Goal: Navigation & Orientation: Understand site structure

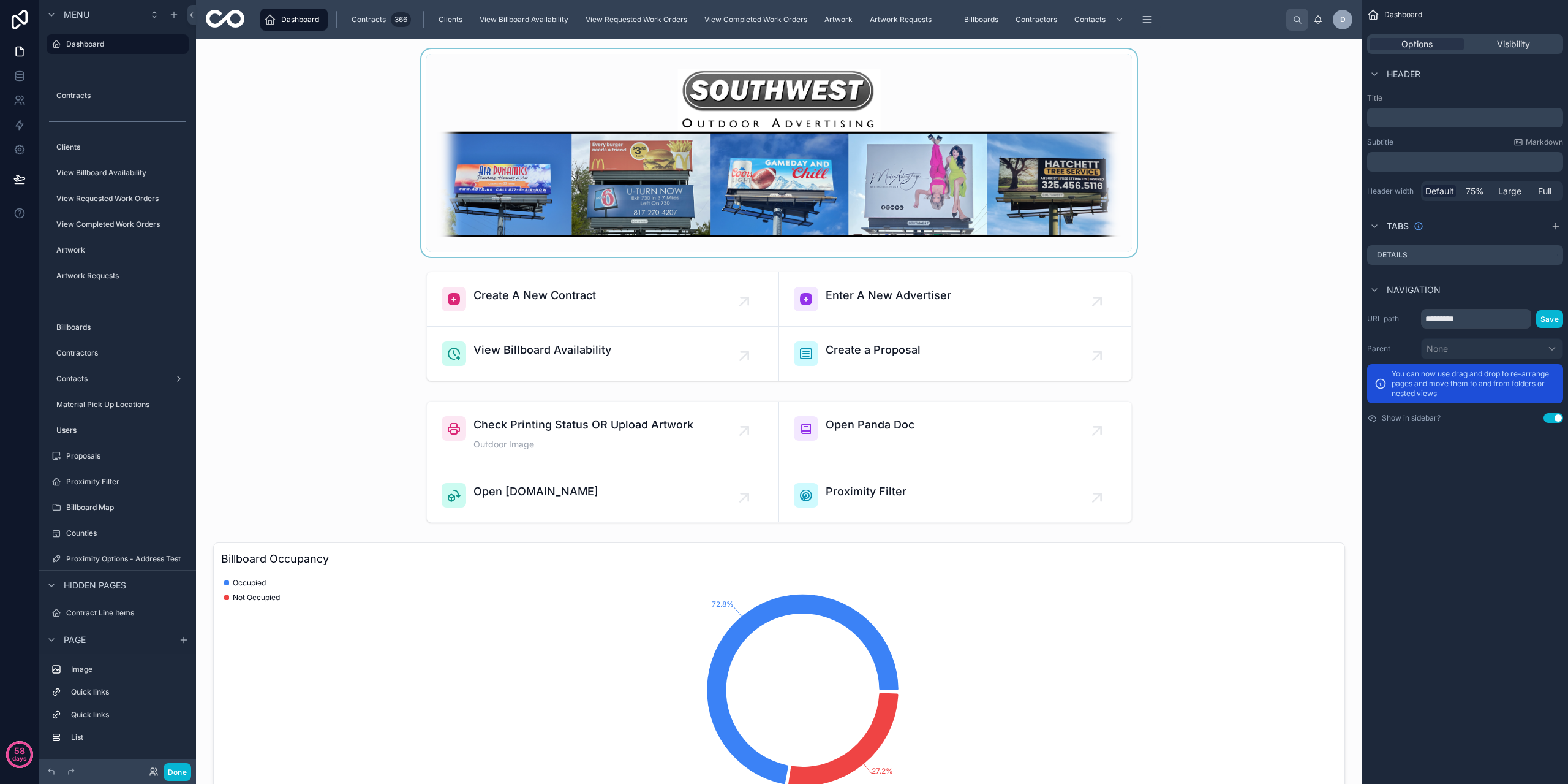
click at [323, 122] on div at bounding box center [779, 153] width 1147 height 208
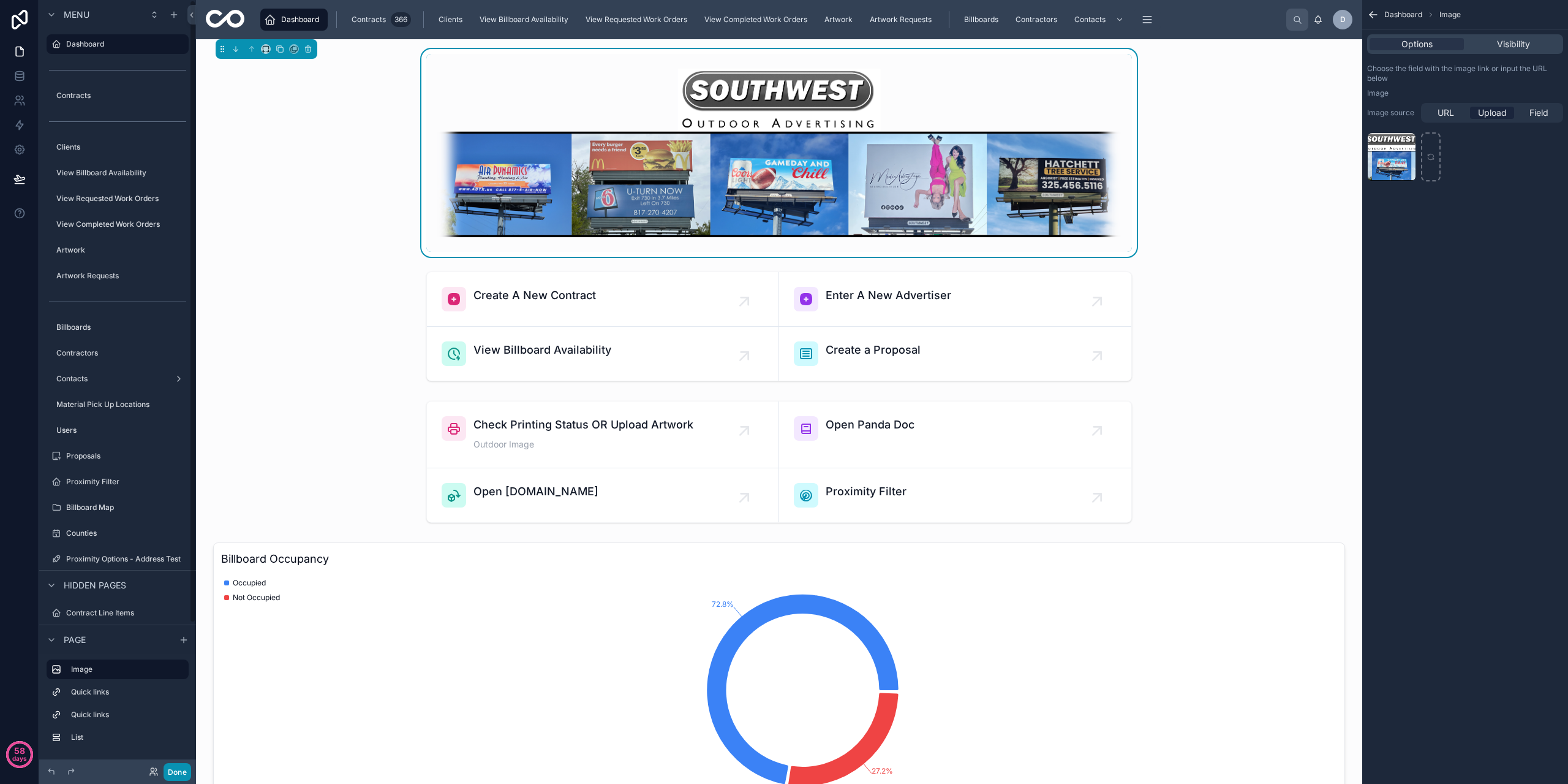
click at [168, 765] on button "Done" at bounding box center [177, 772] width 28 height 18
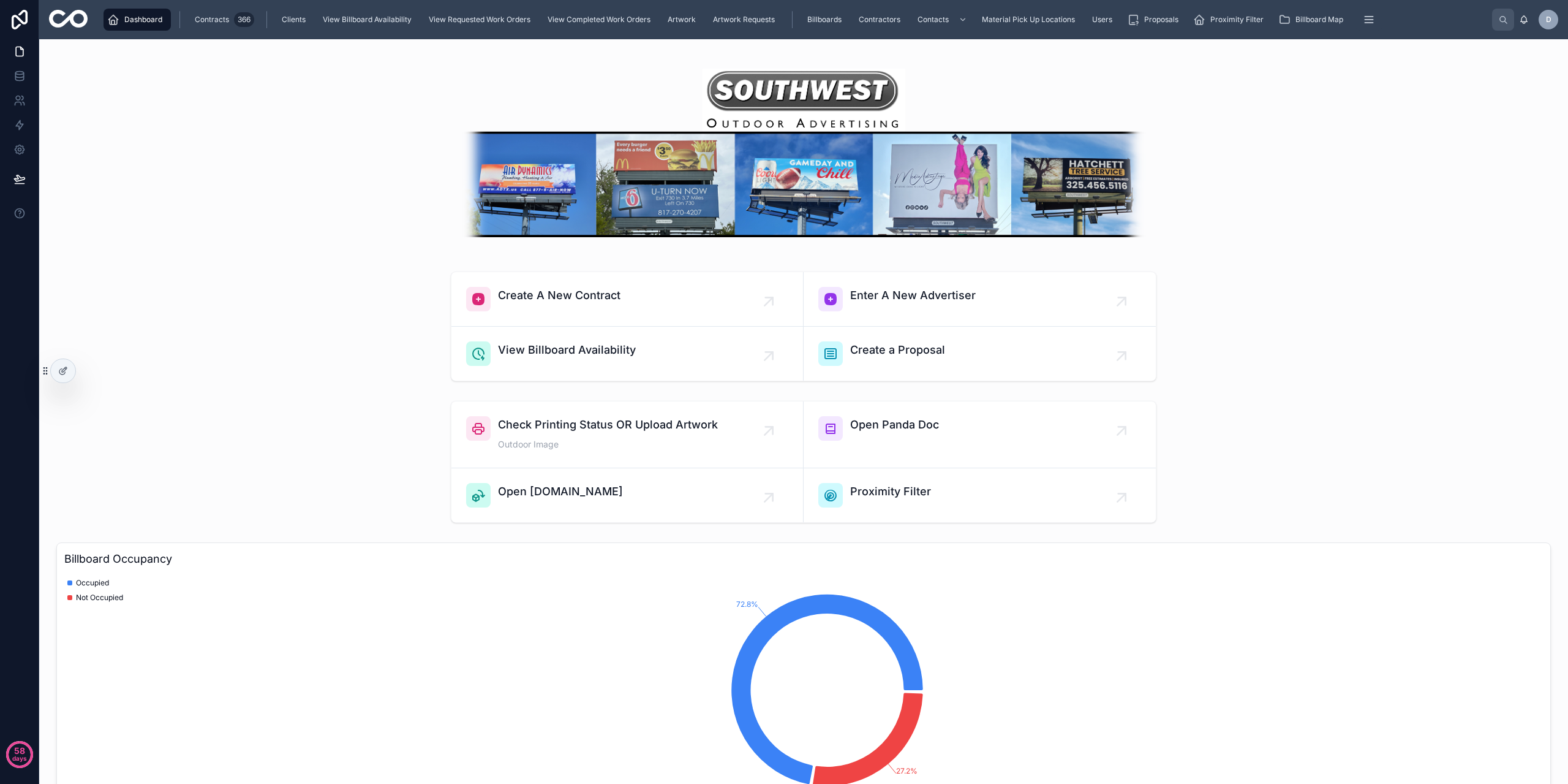
click at [337, 580] on icon "72.8% 27.2%" at bounding box center [798, 690] width 1470 height 235
click at [383, 683] on icon "72.8% 27.2%" at bounding box center [798, 690] width 1470 height 235
click at [343, 384] on div "Create A New Contract Enter A New Advertiser View Billboard Availability Create…" at bounding box center [804, 326] width 1509 height 119
click at [265, 191] on div at bounding box center [804, 153] width 1509 height 208
click at [339, 224] on div at bounding box center [804, 153] width 1509 height 208
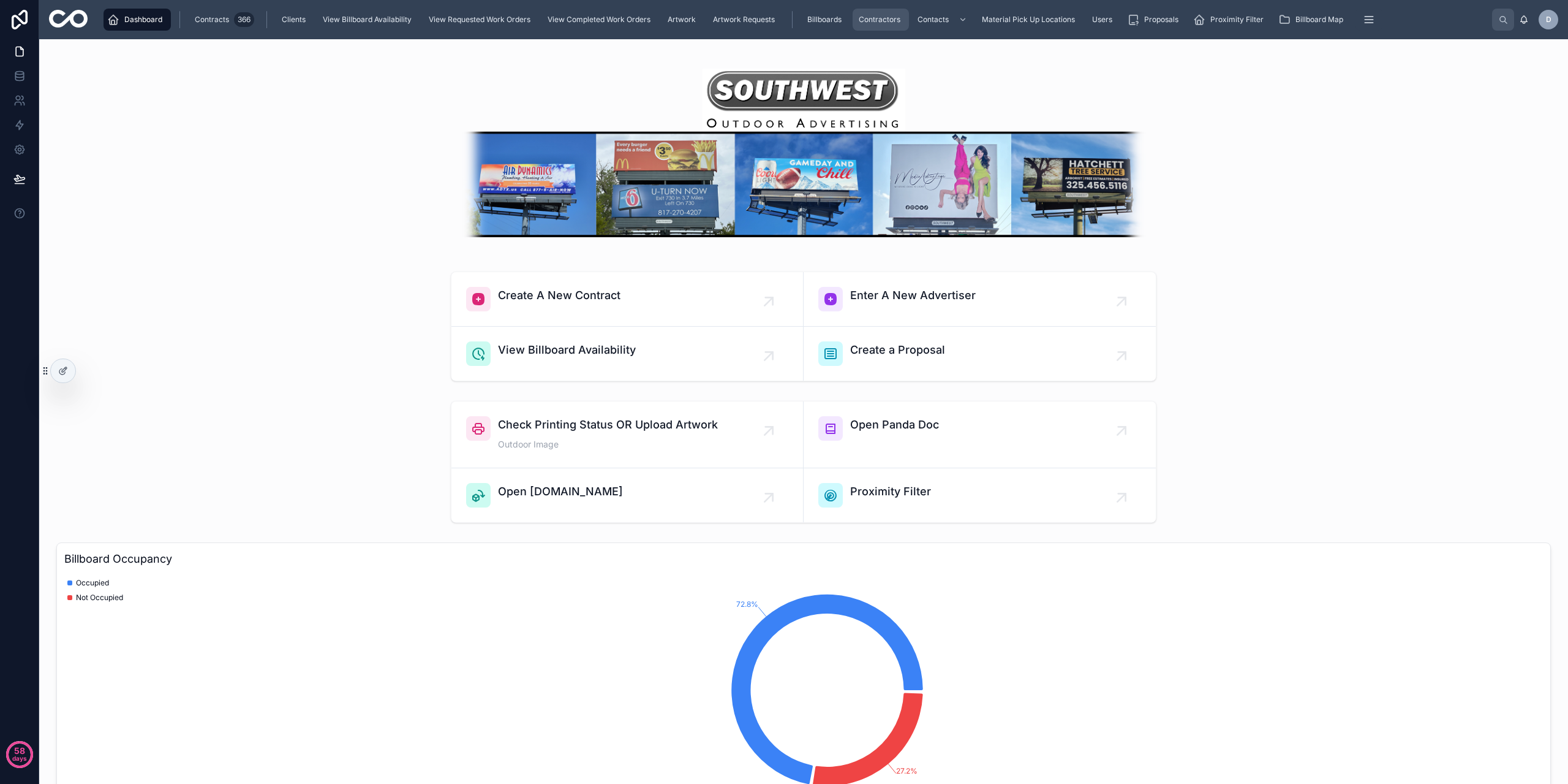
click at [859, 24] on span "Contractors" at bounding box center [879, 20] width 42 height 10
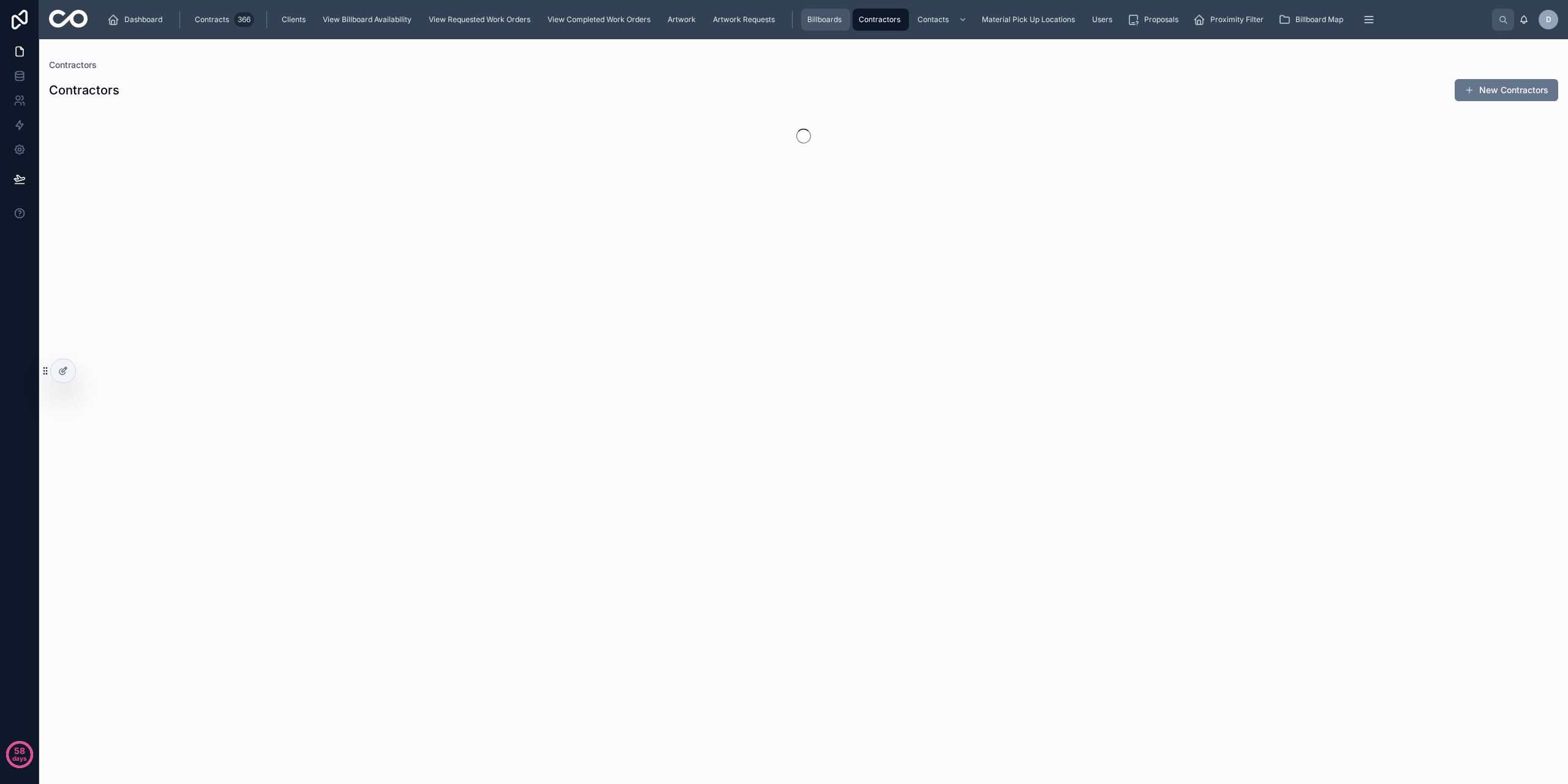
click at [818, 16] on span "Billboards" at bounding box center [824, 20] width 34 height 10
click at [259, 58] on div "Billboards Billboards New Billboard" at bounding box center [803, 404] width 1529 height 730
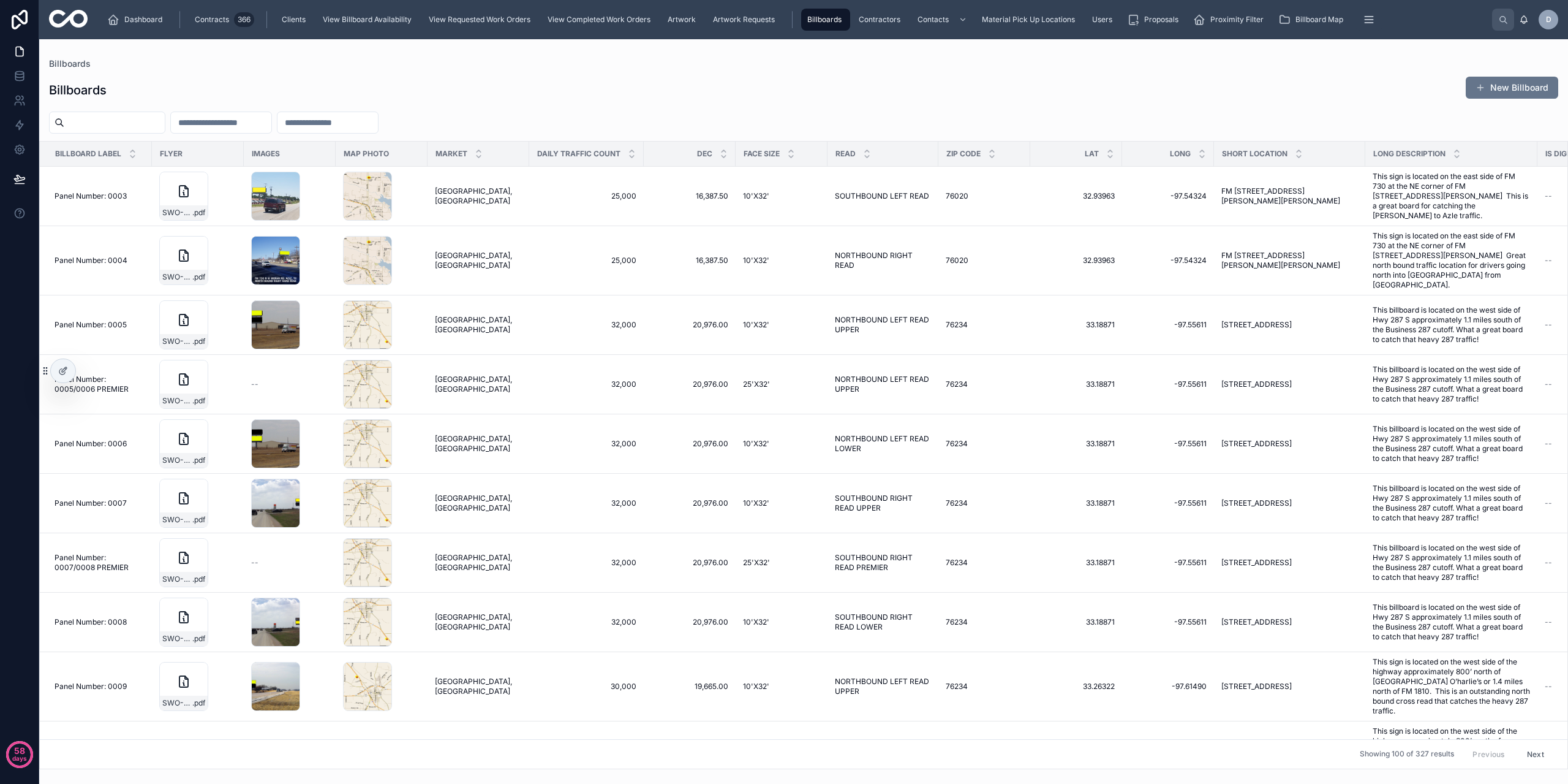
click at [511, 104] on div "Billboards New Billboard Billboard Label Flyer Images Map Photo Market Daily Tr…" at bounding box center [803, 419] width 1529 height 700
click at [940, 98] on div "Billboards New Billboard" at bounding box center [804, 90] width 1509 height 28
click at [944, 111] on div "Billboards New Billboard Billboard Label Flyer Images Map Photo Market Daily Tr…" at bounding box center [803, 419] width 1529 height 700
click at [1370, 22] on icon "scrollable content" at bounding box center [1369, 20] width 12 height 12
click at [1201, 19] on icon "scrollable content" at bounding box center [1199, 20] width 12 height 12
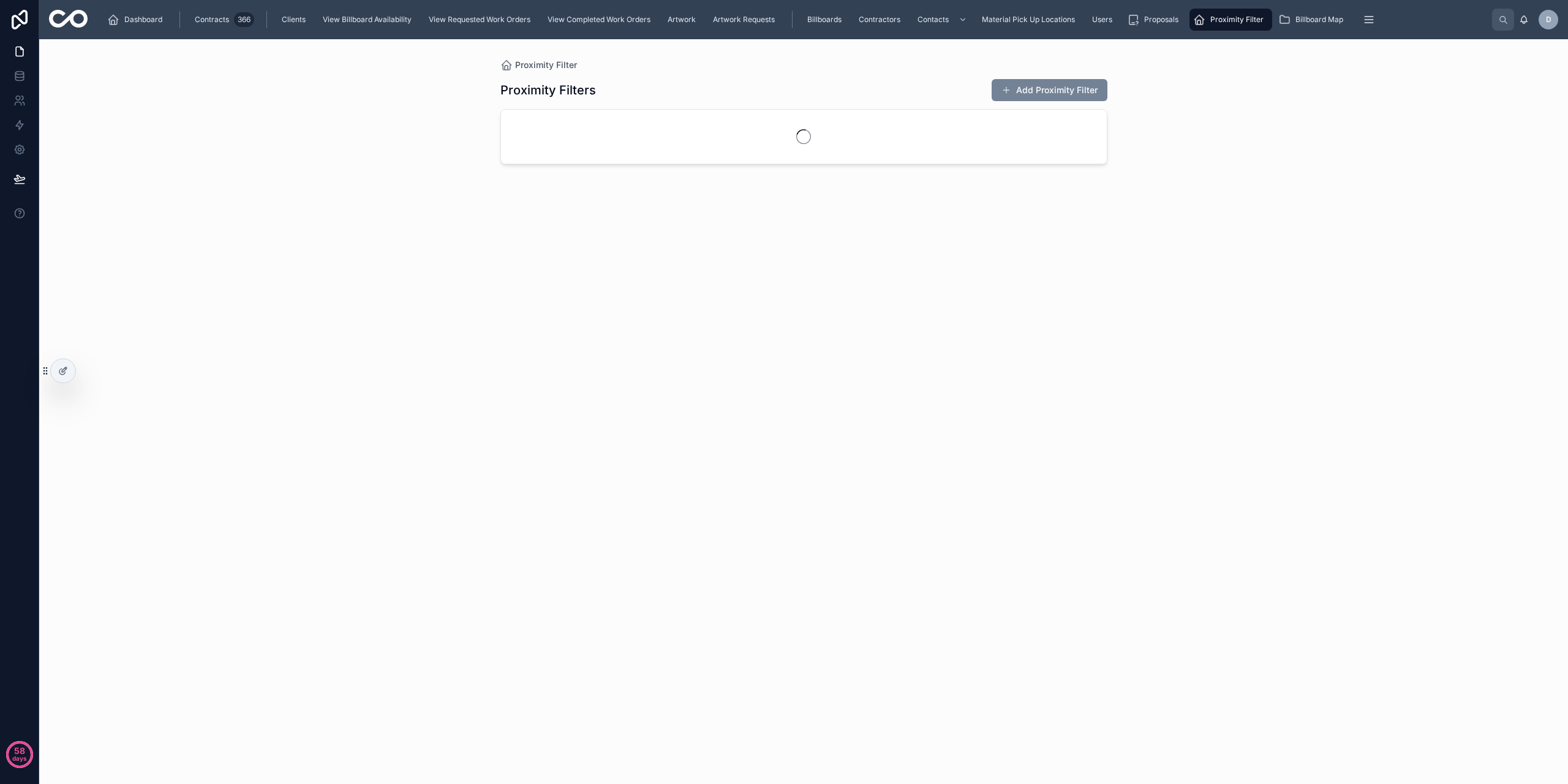
click at [1015, 88] on button "Add Proximity Filter" at bounding box center [1050, 90] width 116 height 22
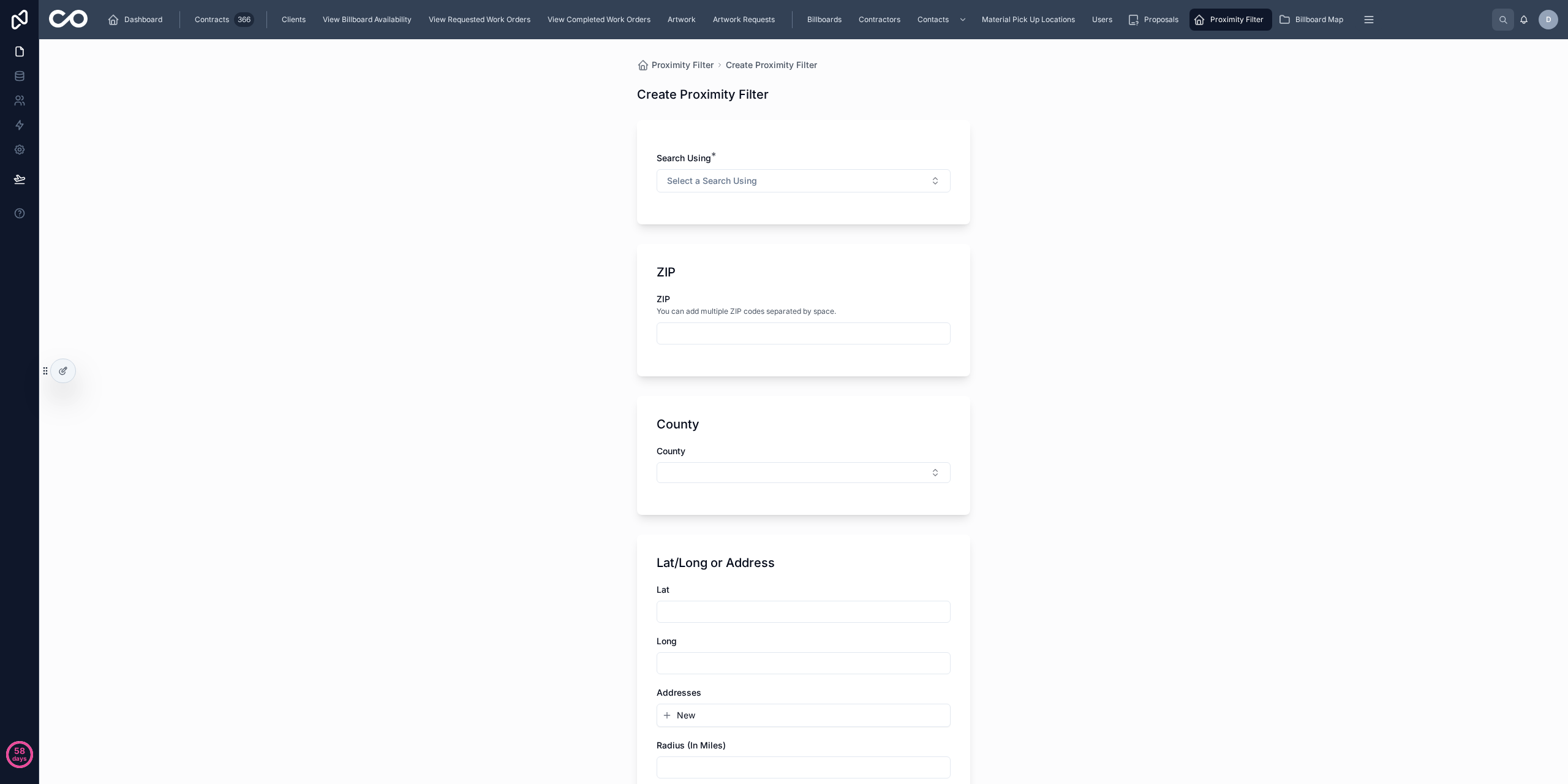
scroll to position [146, 0]
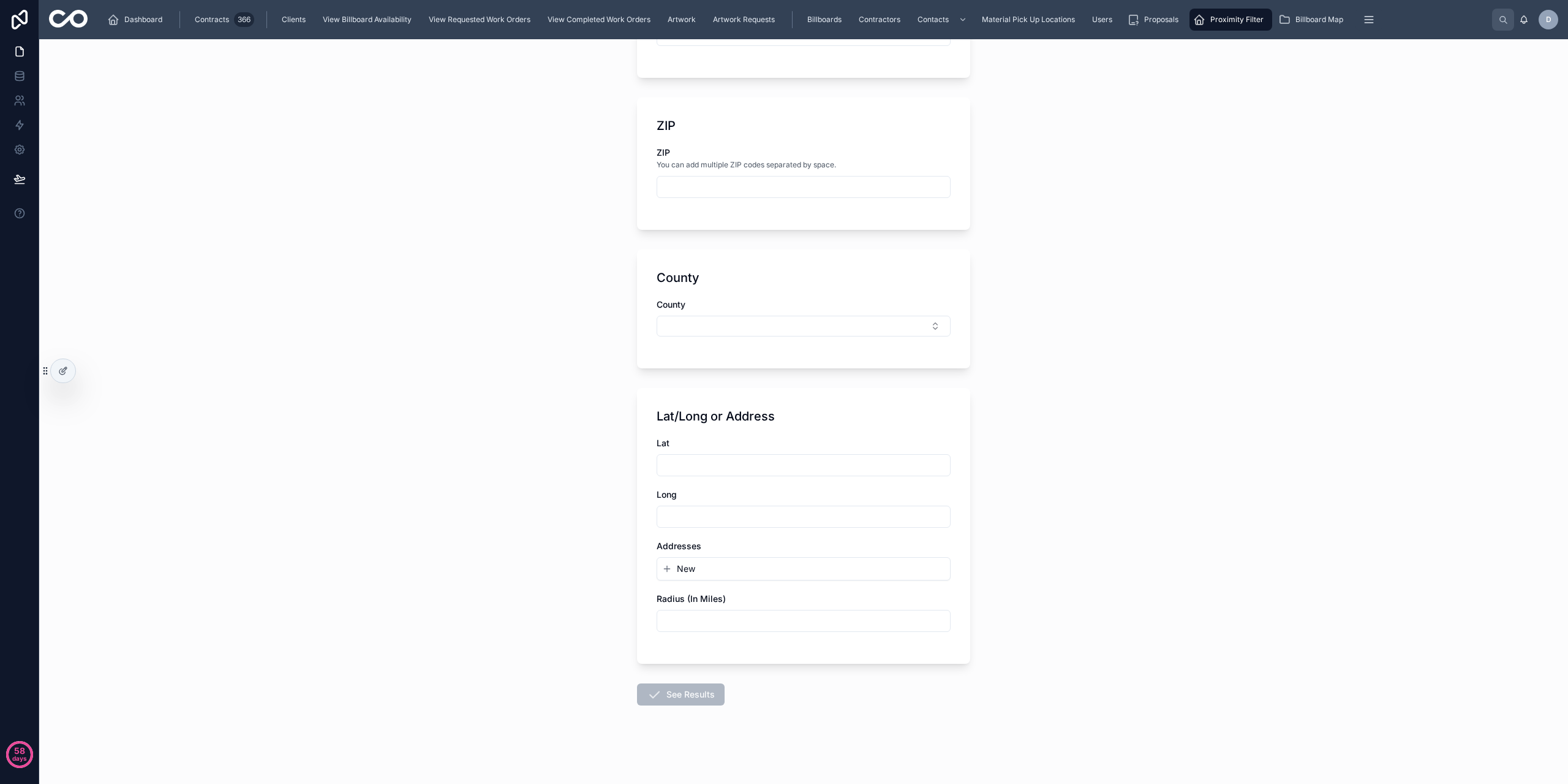
click at [677, 572] on span "New" at bounding box center [685, 568] width 18 height 12
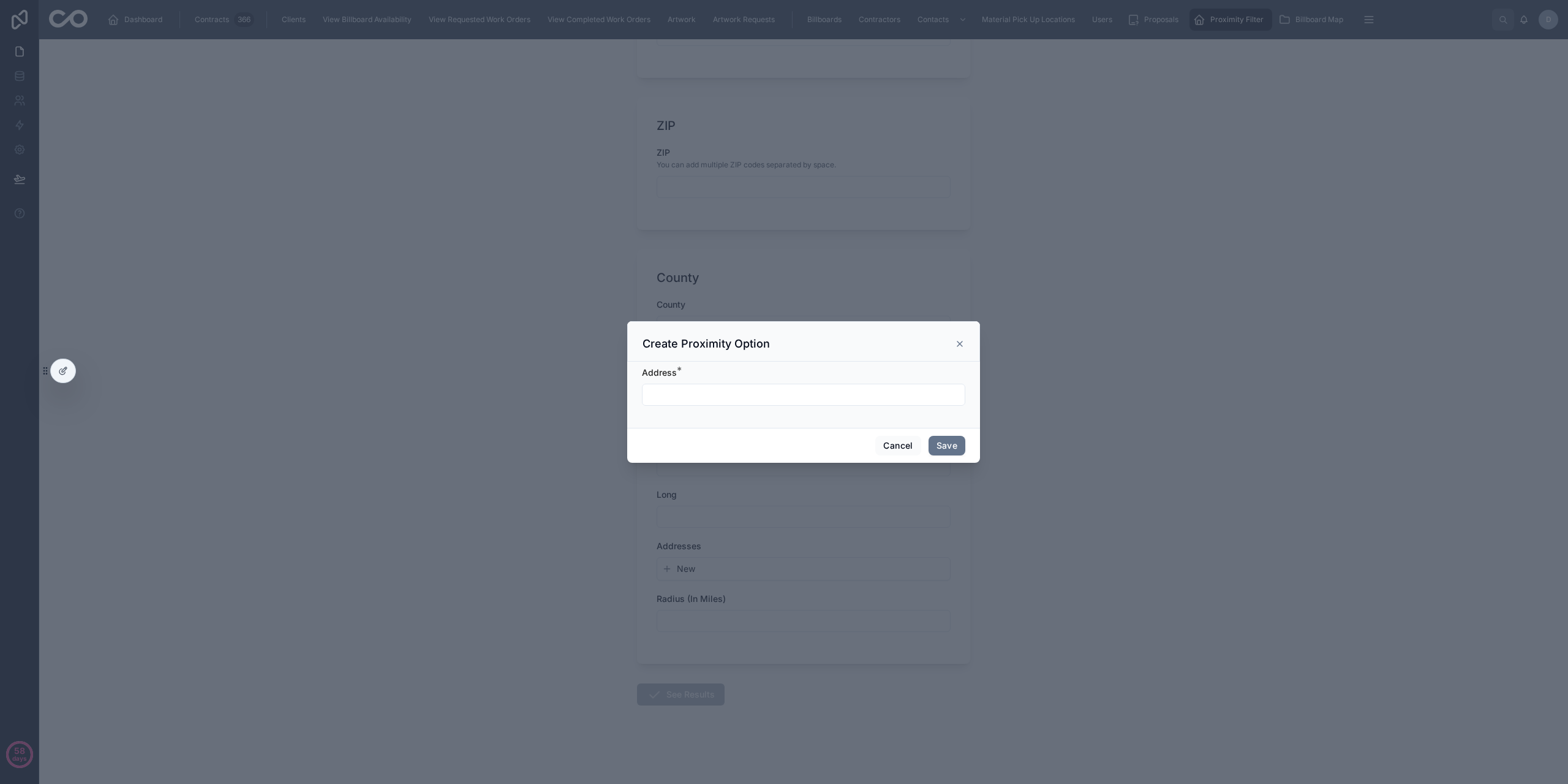
click at [690, 391] on input "text" at bounding box center [804, 394] width 322 height 17
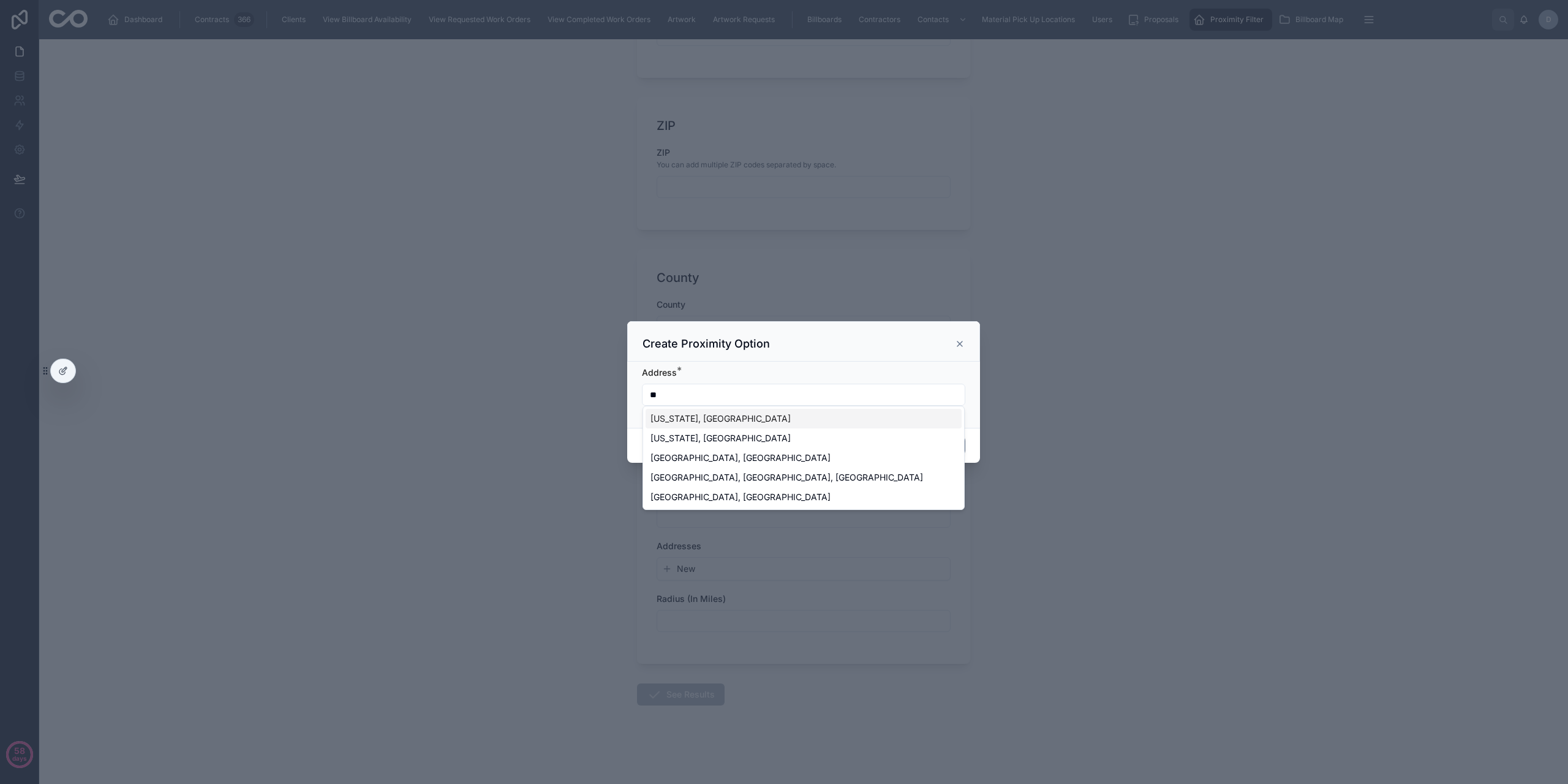
type input "**"
click at [819, 361] on div "Create Proximity Option" at bounding box center [804, 341] width 353 height 40
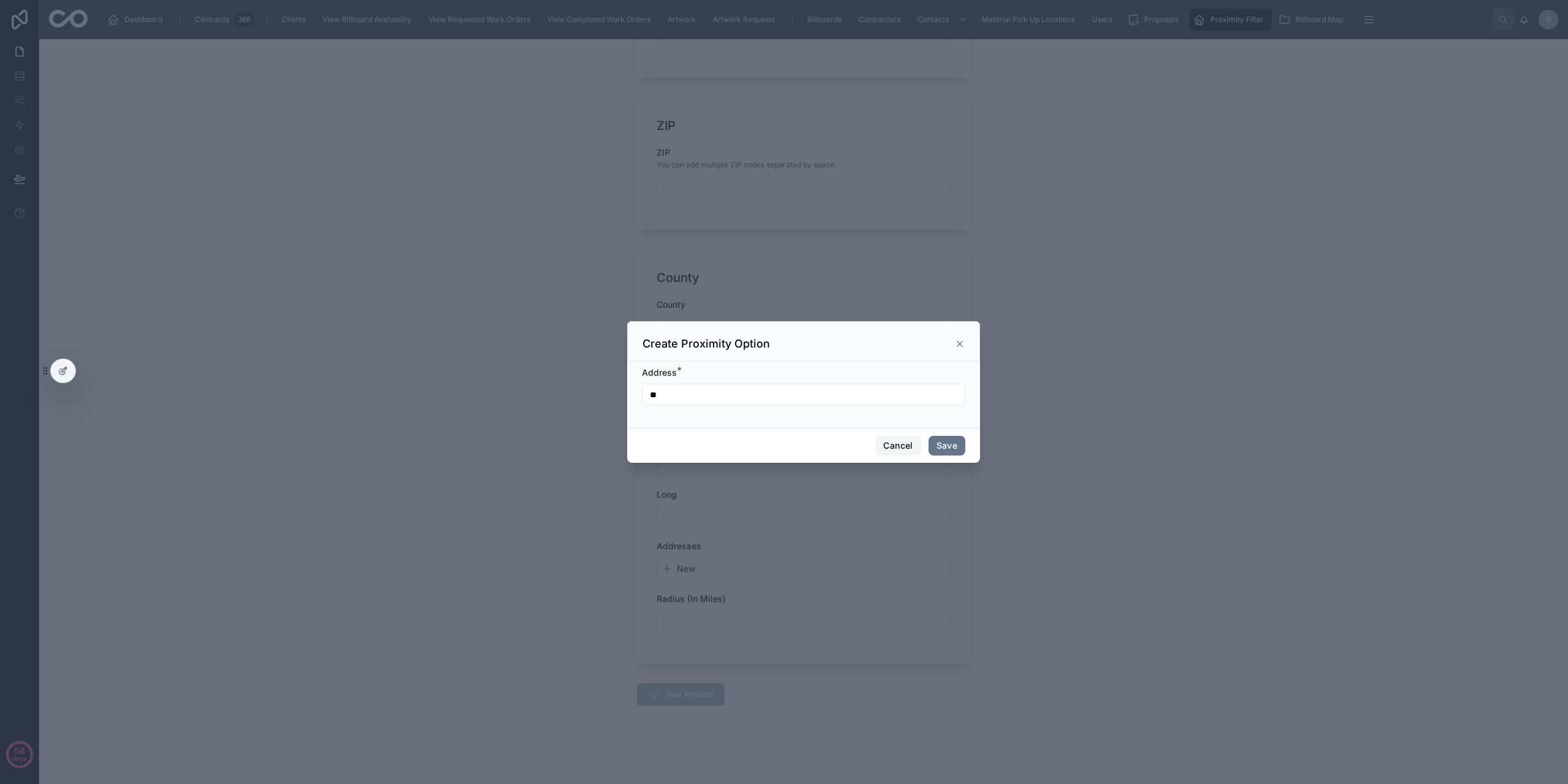
click at [902, 445] on button "Cancel" at bounding box center [898, 445] width 45 height 20
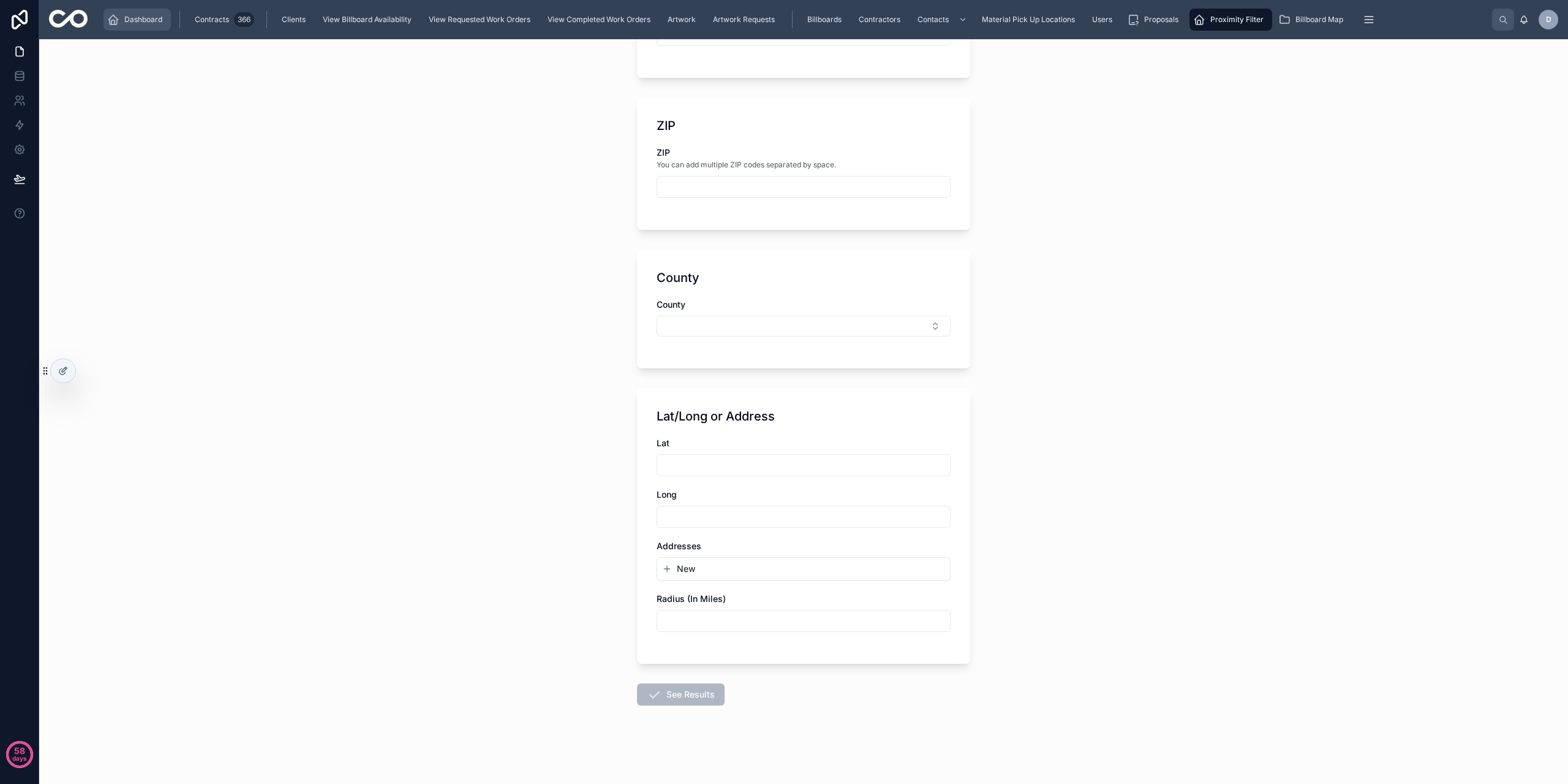
click at [151, 20] on span "Dashboard" at bounding box center [144, 20] width 38 height 10
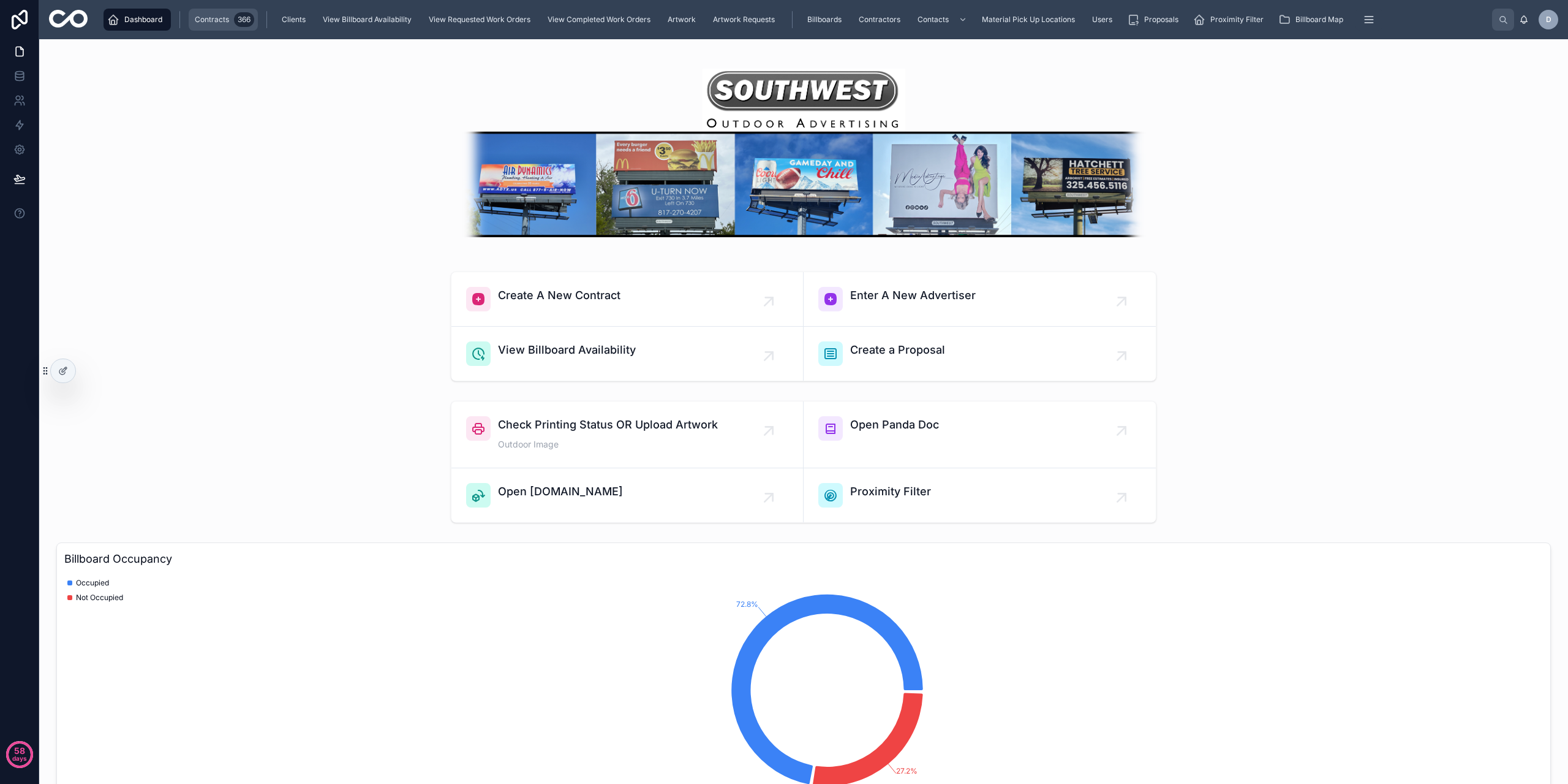
click at [239, 16] on div "366" at bounding box center [244, 20] width 20 height 15
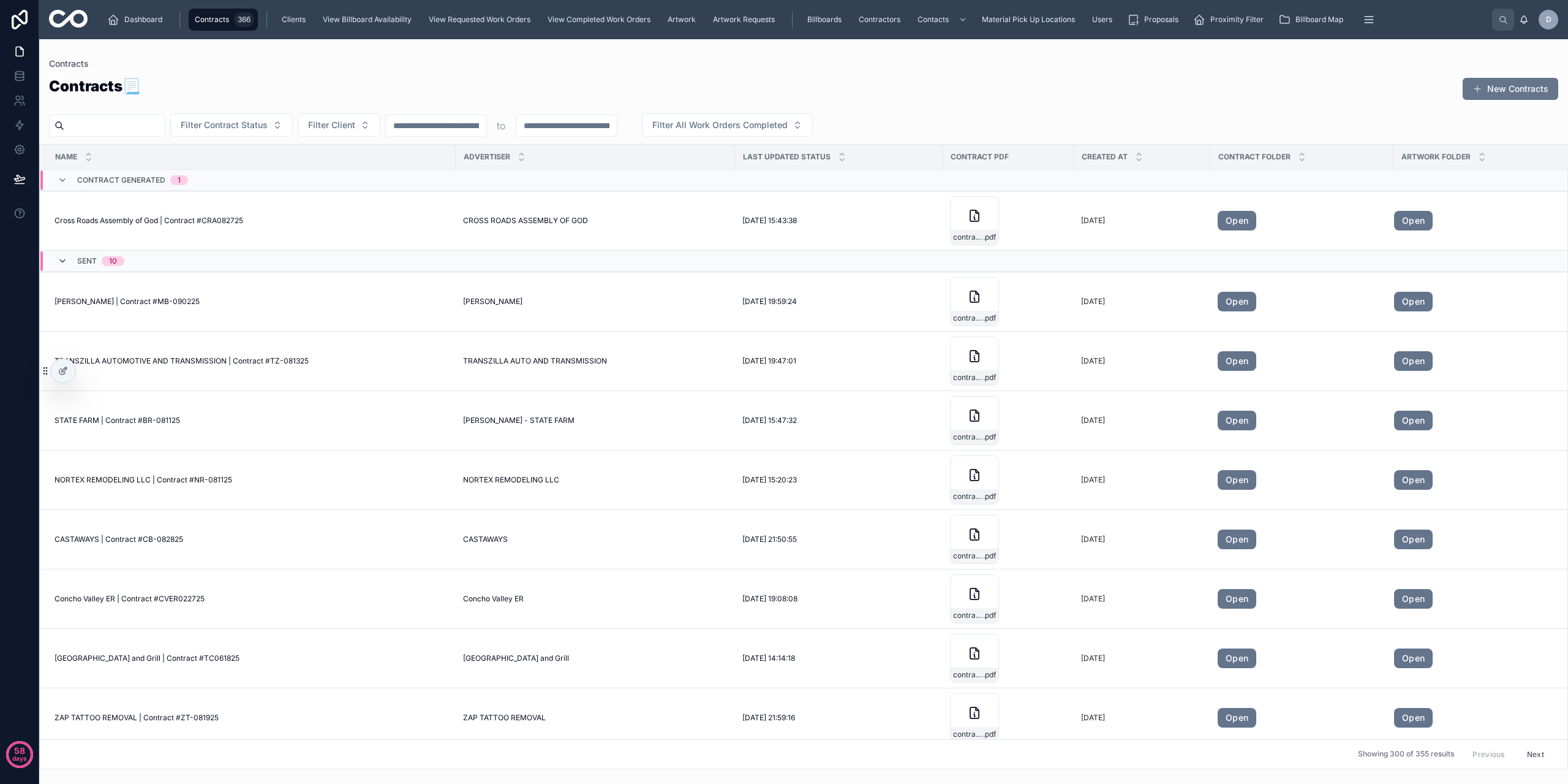
click at [60, 262] on icon at bounding box center [62, 261] width 10 height 10
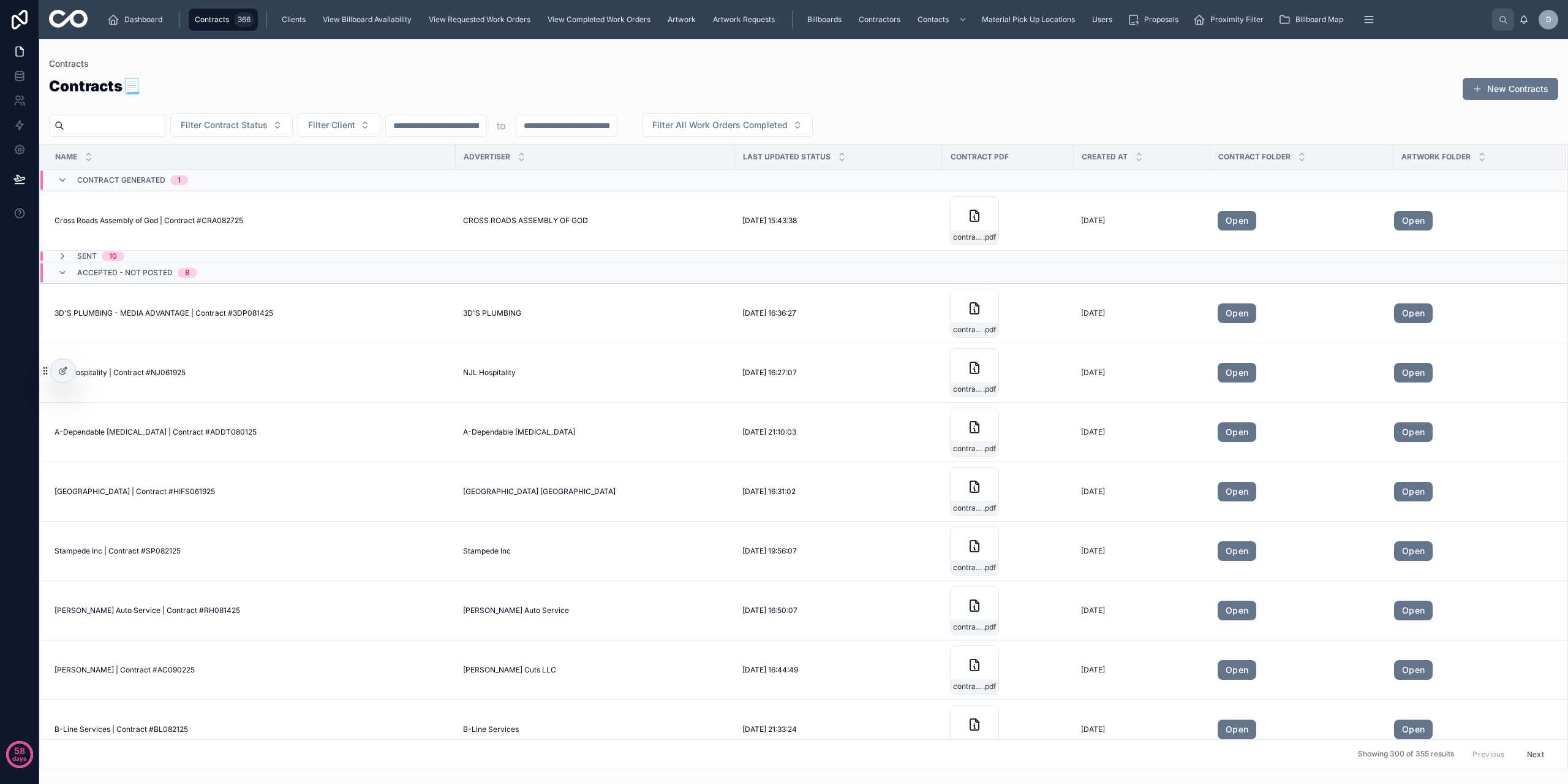
click at [59, 175] on div "Contract Generated 1" at bounding box center [123, 180] width 131 height 20
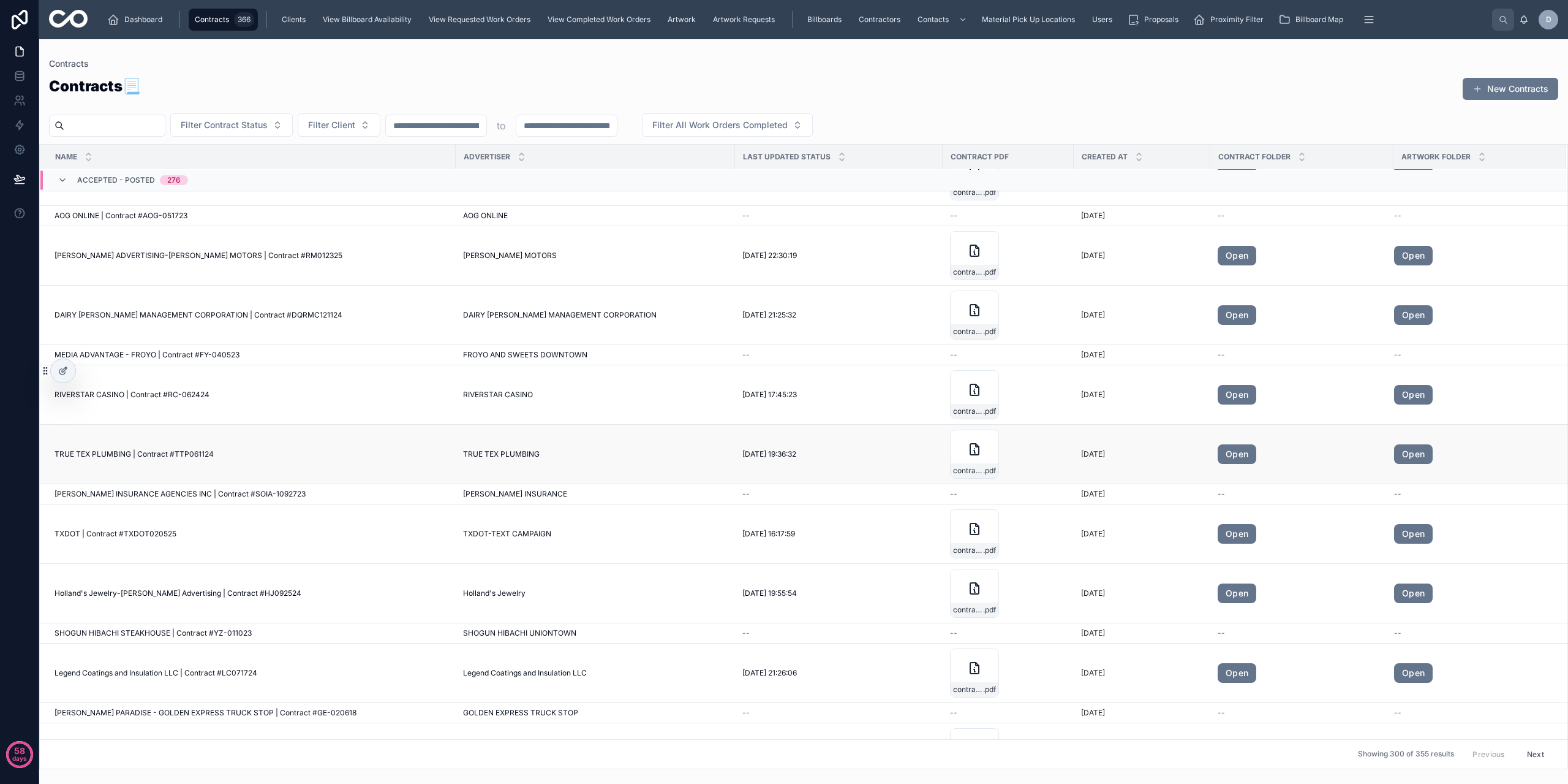
scroll to position [1211, 0]
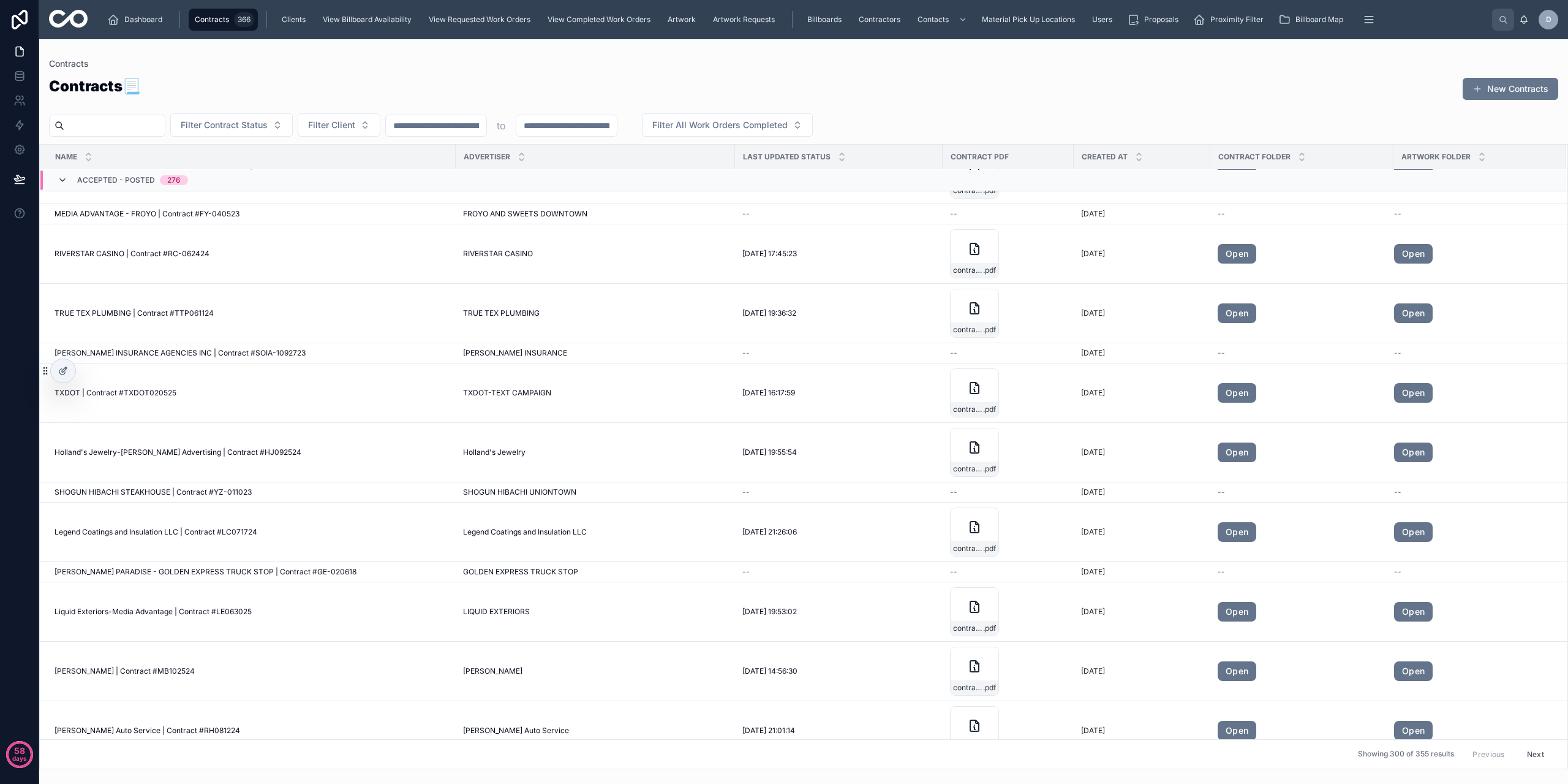
click at [64, 179] on icon at bounding box center [62, 180] width 10 height 10
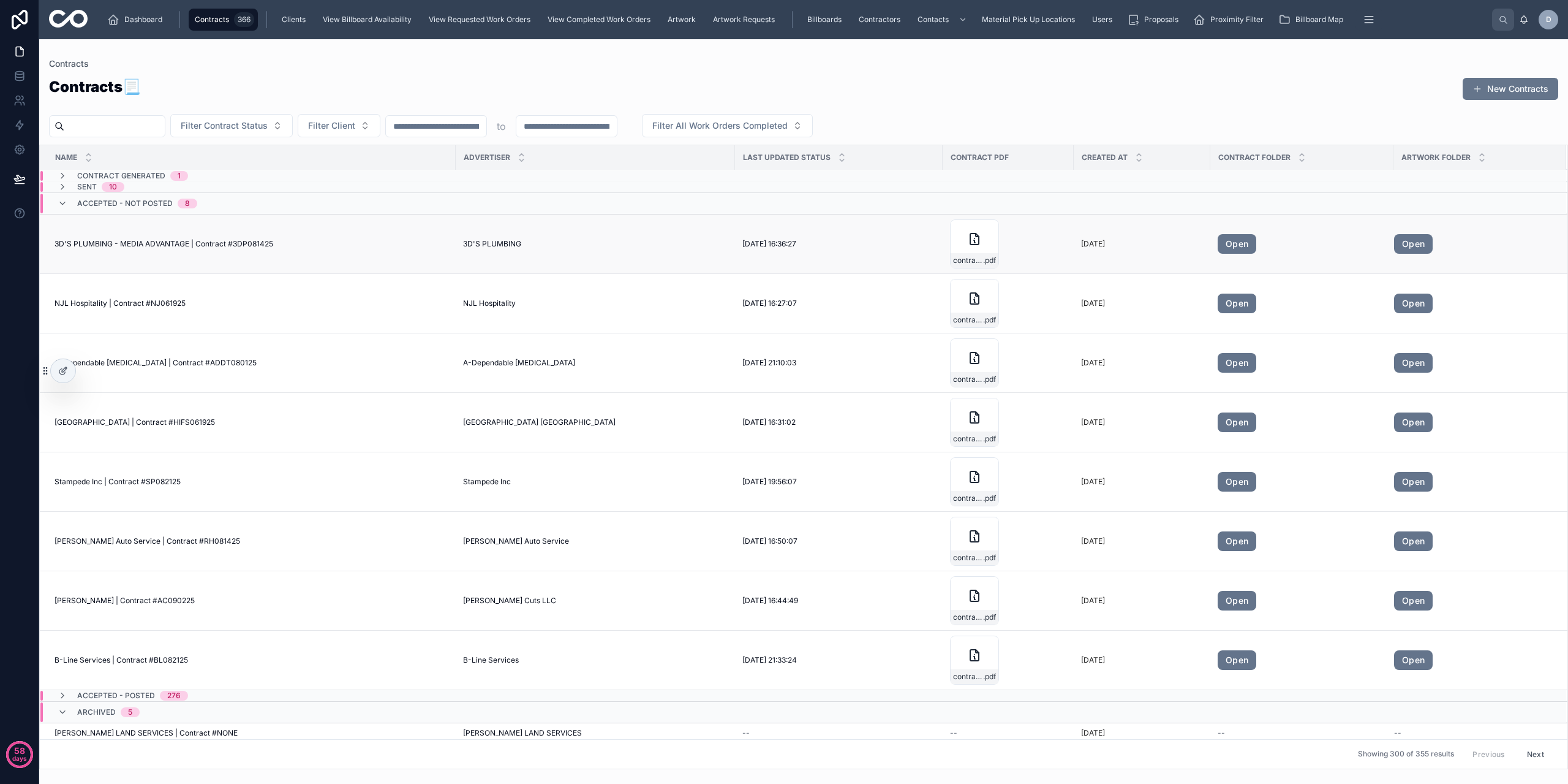
scroll to position [0, 0]
click at [67, 202] on div "Accepted - Not Posted 8" at bounding box center [127, 204] width 139 height 20
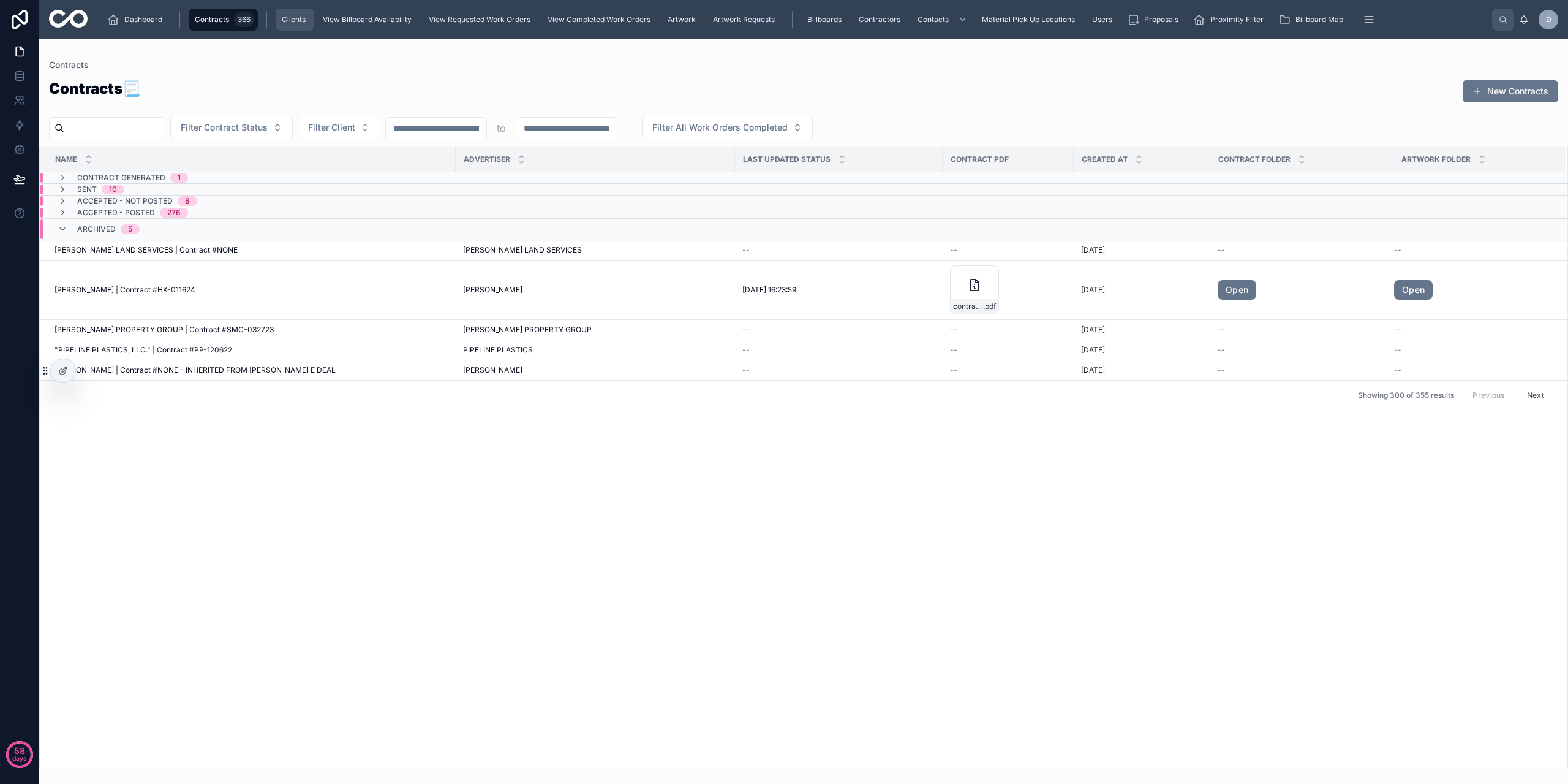
click at [294, 22] on span "Clients" at bounding box center [293, 20] width 24 height 10
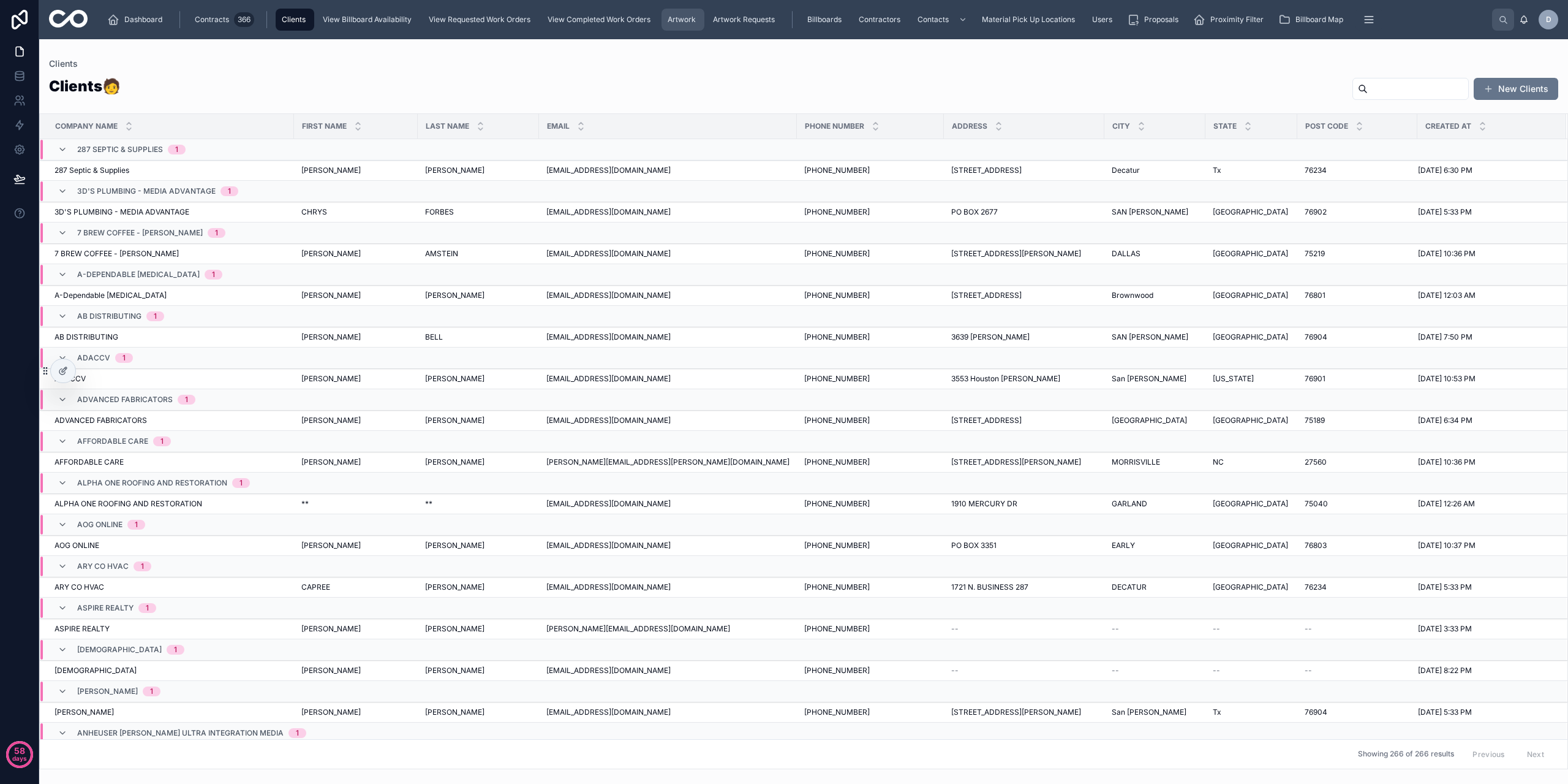
click at [685, 24] on span "Artwork" at bounding box center [682, 20] width 28 height 10
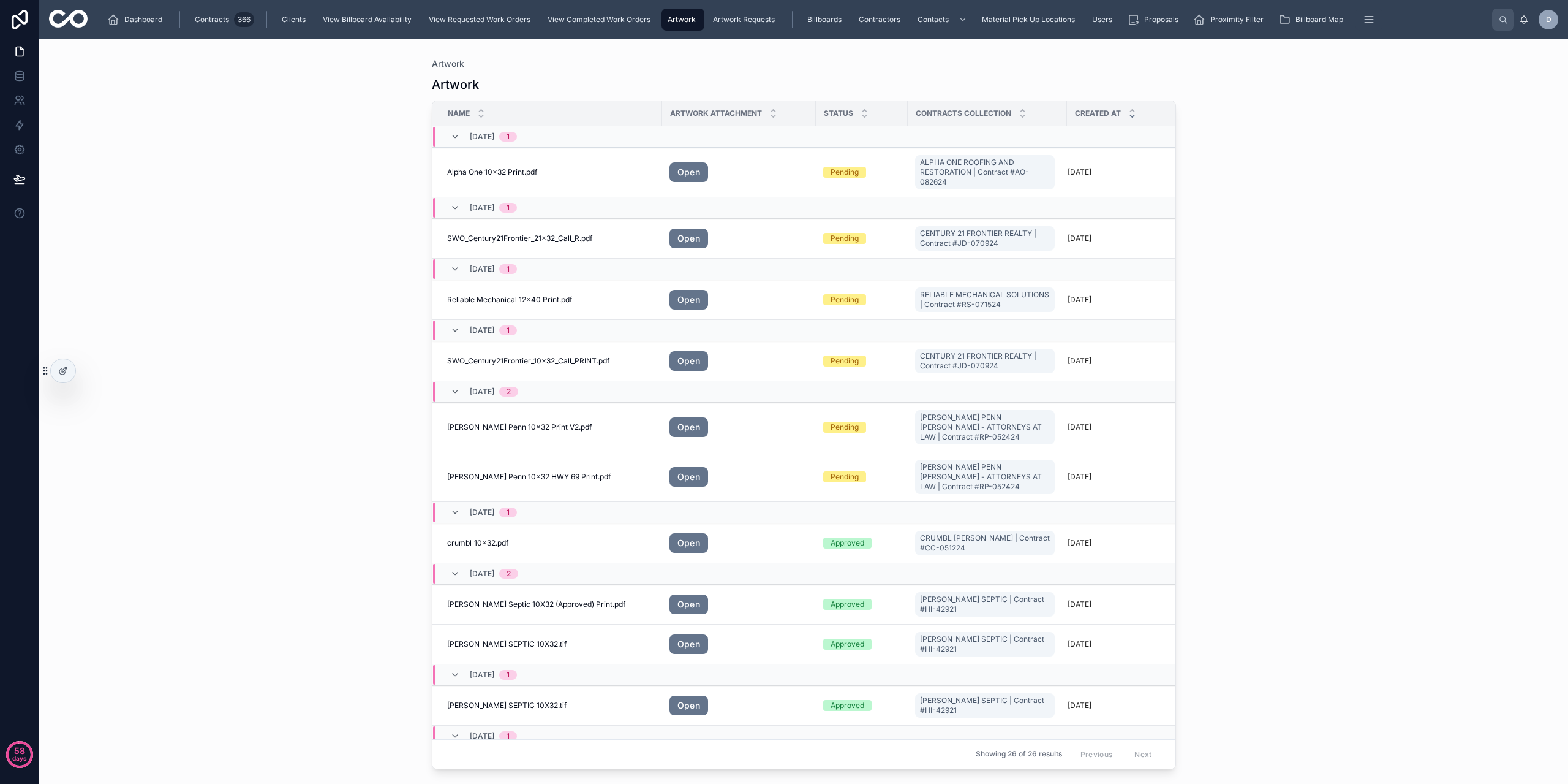
click at [1323, 320] on div "Artwork Artwork Name Artwork Attachment Status Contracts collection Created at …" at bounding box center [803, 411] width 1529 height 744
click at [829, 26] on div "Billboards" at bounding box center [825, 20] width 42 height 20
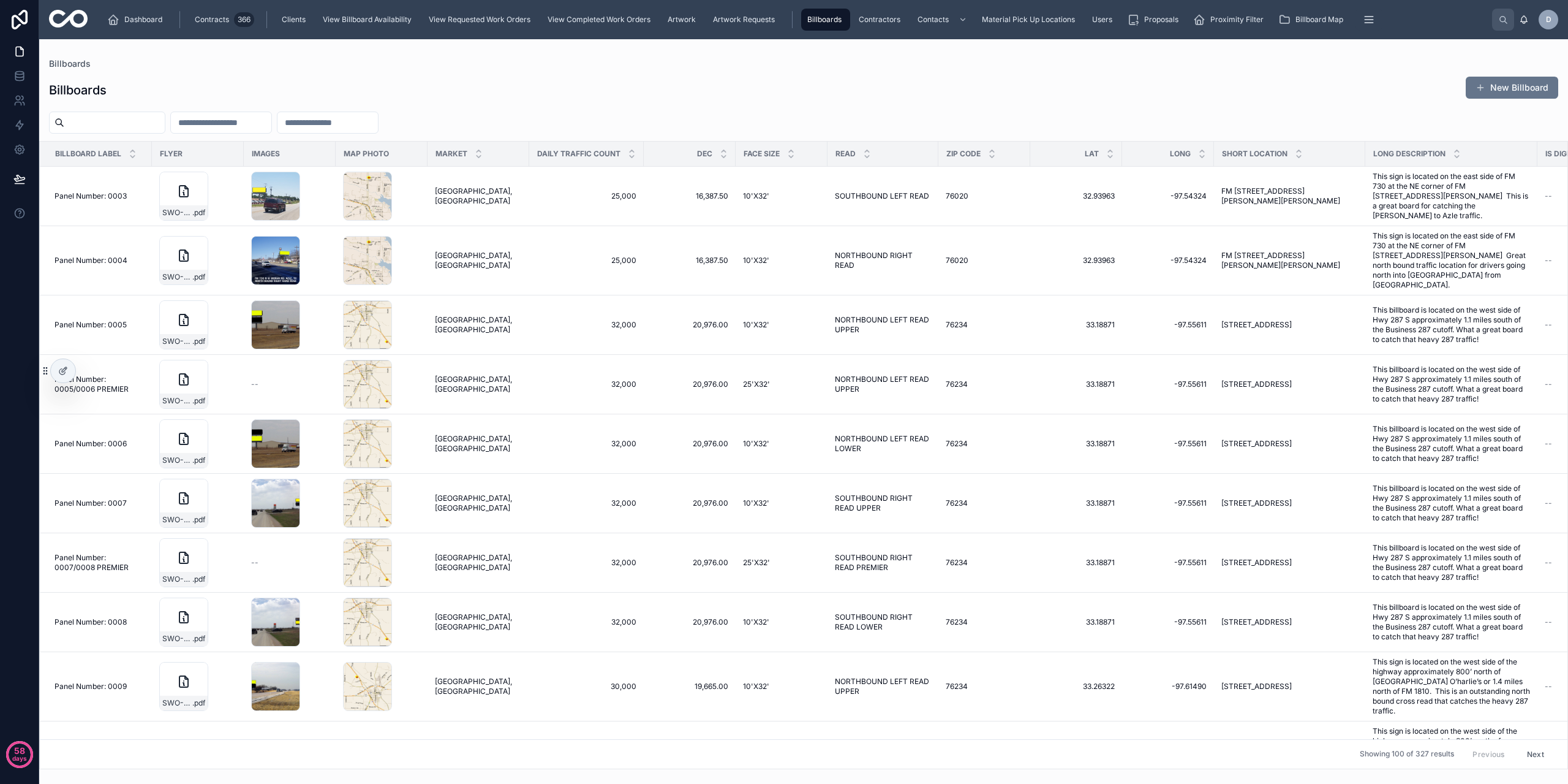
click at [848, 86] on div "Billboards New Billboard" at bounding box center [804, 90] width 1509 height 28
